Goal: Submit feedback/report problem

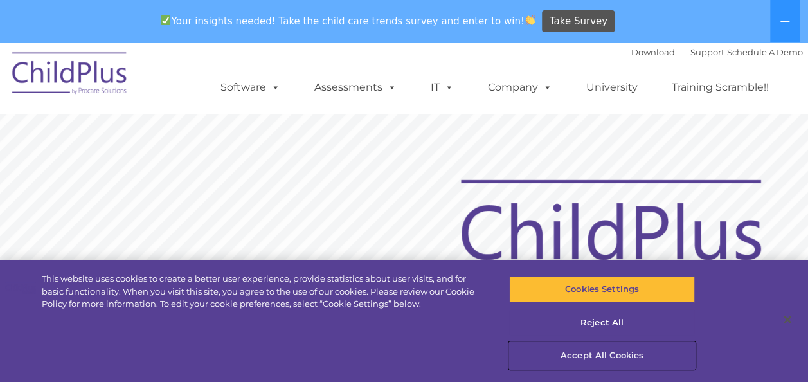
click at [599, 350] on button "Accept All Cookies" at bounding box center [602, 355] width 186 height 27
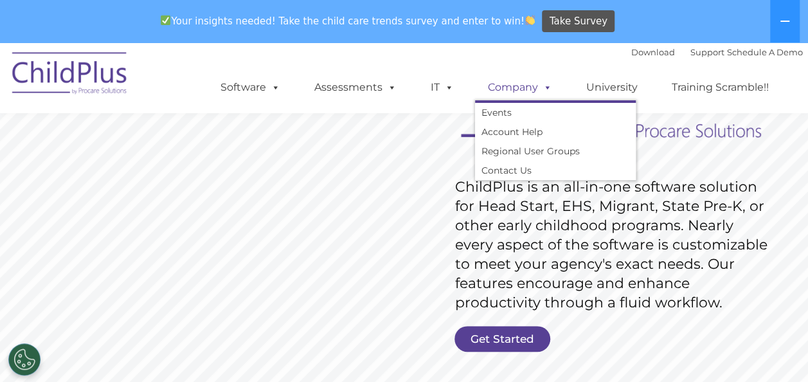
scroll to position [153, 0]
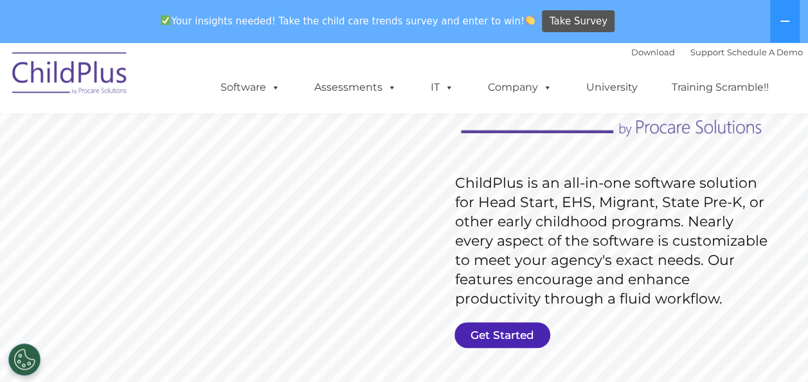
click at [483, 329] on link "Get Started" at bounding box center [502, 335] width 96 height 26
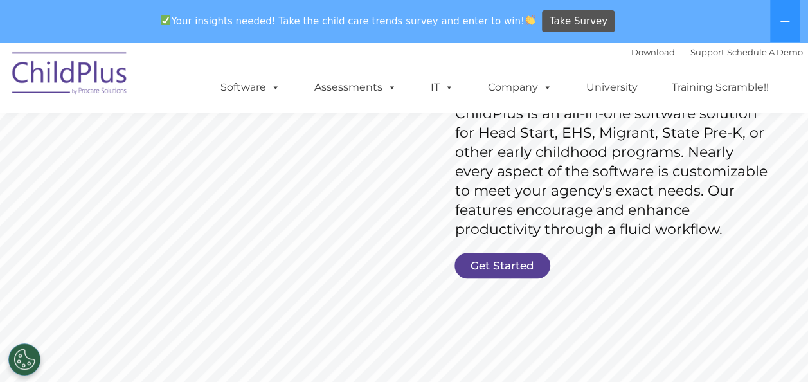
scroll to position [223, 0]
click at [519, 261] on link "Get Started" at bounding box center [502, 265] width 96 height 26
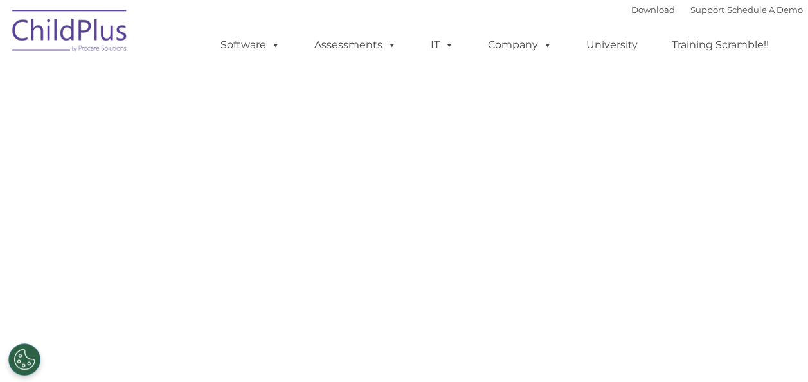
select select "MEDIUM"
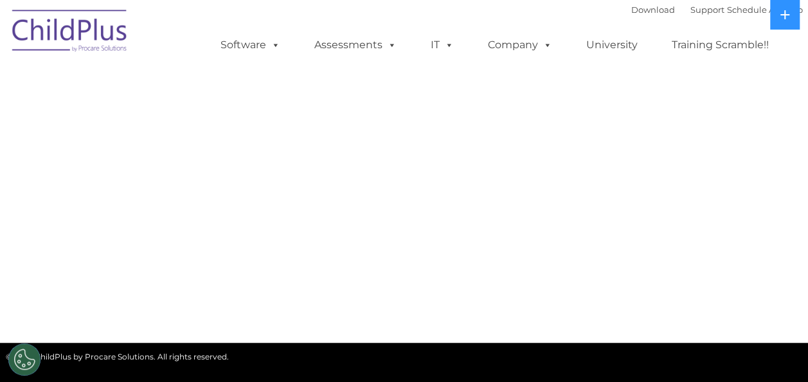
select select "MEDIUM"
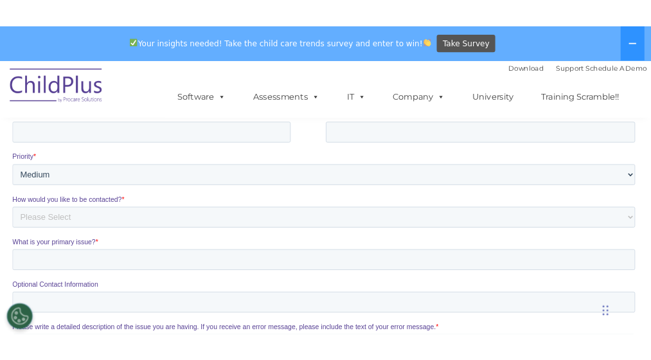
scroll to position [320, 0]
